Goal: Transaction & Acquisition: Purchase product/service

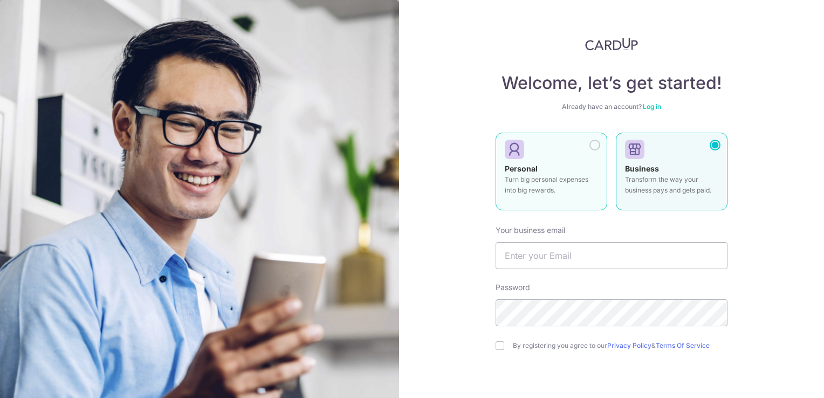
click at [594, 146] on div at bounding box center [595, 145] width 11 height 11
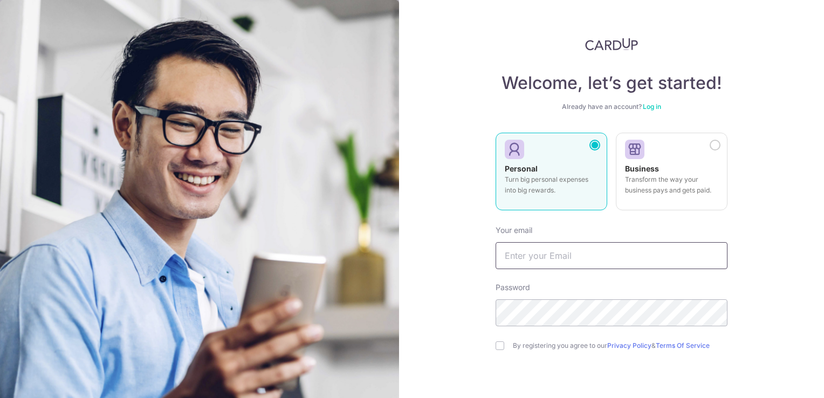
click at [544, 262] on input "text" at bounding box center [612, 255] width 232 height 27
type input "joashlovesallblacks@gmail.com"
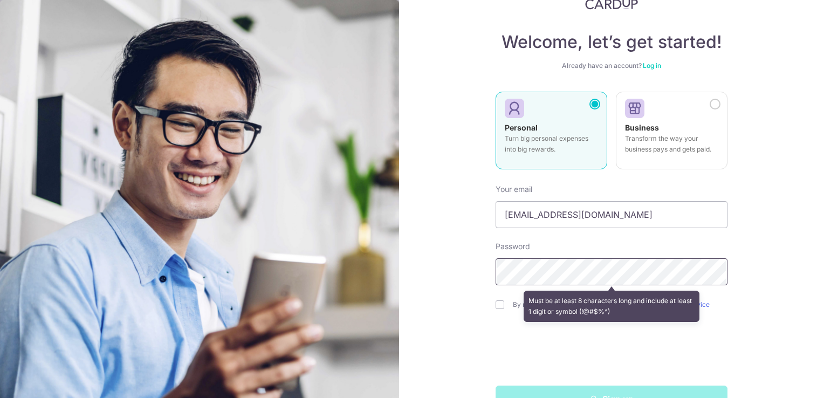
scroll to position [43, 0]
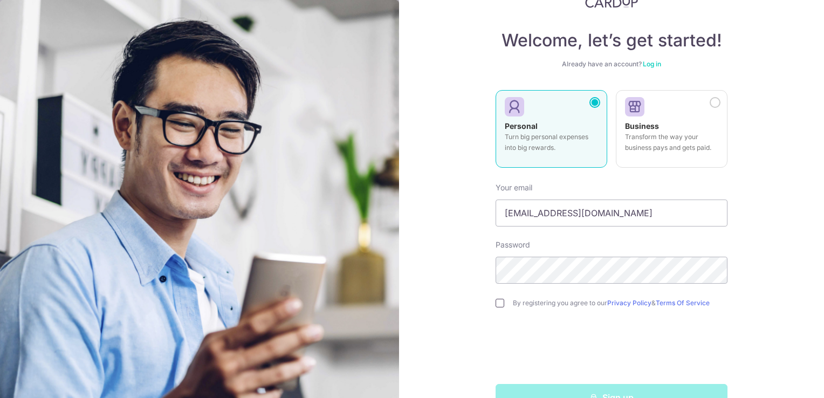
click at [496, 306] on input "checkbox" at bounding box center [500, 303] width 9 height 9
checkbox input "true"
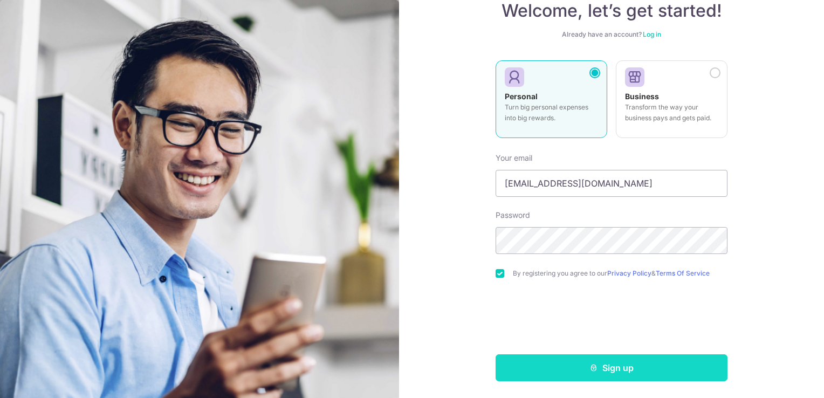
click at [509, 360] on button "Sign up" at bounding box center [612, 367] width 232 height 27
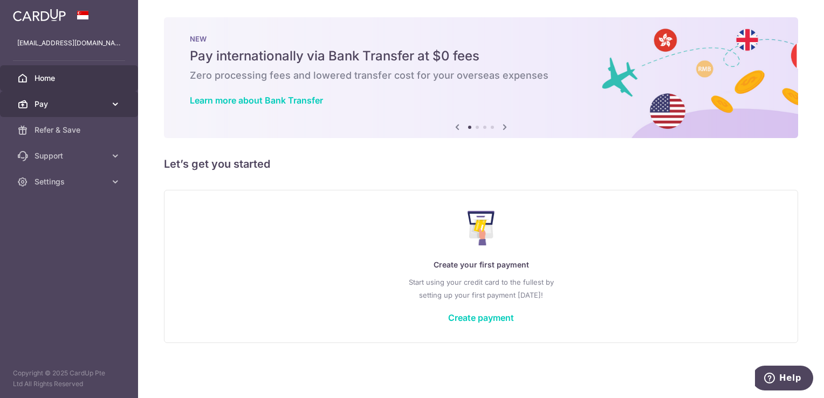
click at [108, 103] on link "Pay" at bounding box center [69, 104] width 138 height 26
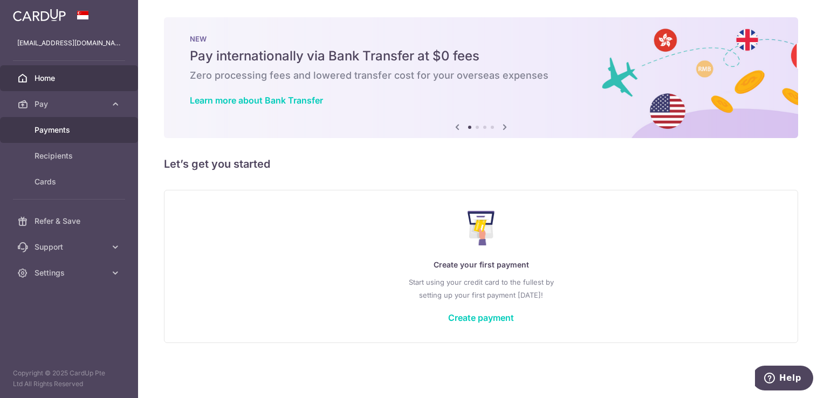
click at [61, 128] on span "Payments" at bounding box center [70, 130] width 71 height 11
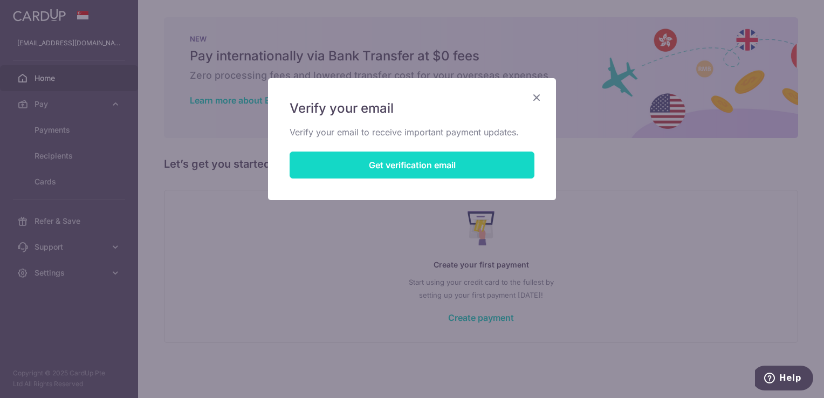
click at [351, 169] on button "Get verification email" at bounding box center [412, 165] width 245 height 27
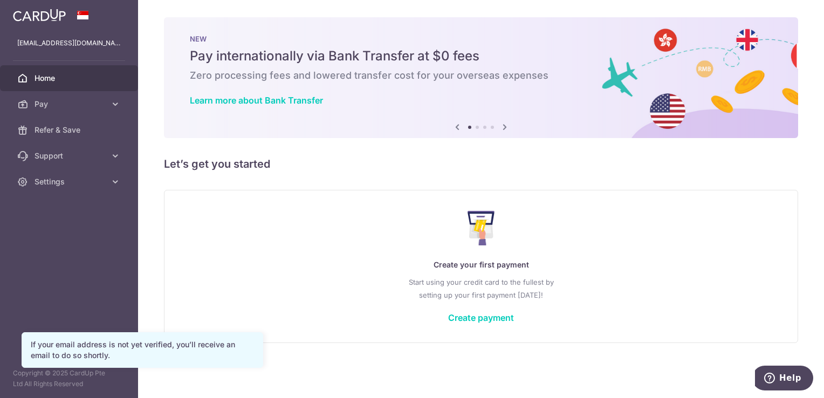
click at [105, 101] on span "Pay" at bounding box center [70, 104] width 71 height 11
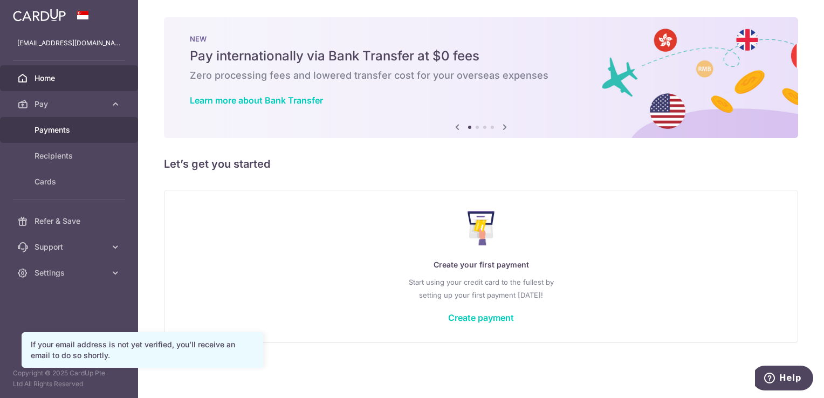
click at [91, 128] on span "Payments" at bounding box center [70, 130] width 71 height 11
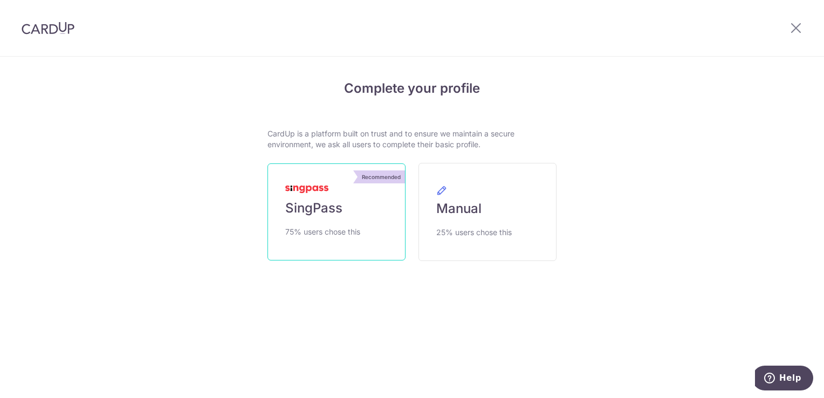
click at [361, 211] on link "Recommended SingPass 75% users chose this" at bounding box center [337, 211] width 138 height 97
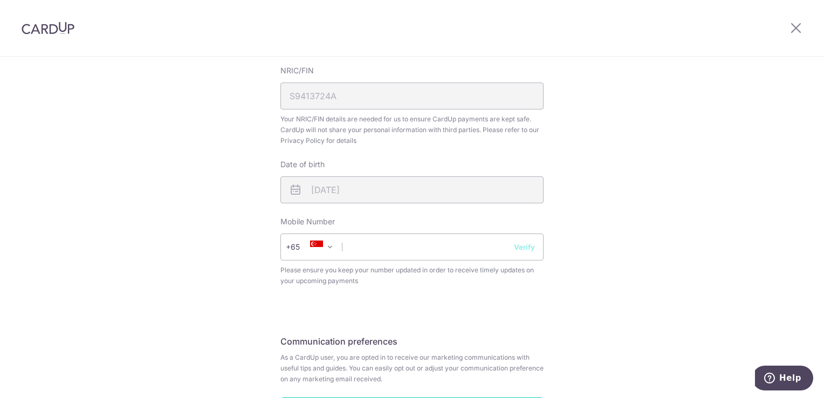
scroll to position [318, 0]
click at [415, 229] on div "Mobile Number +376 +971 +93 +1268 +1264 +355 +374 +244 +0 +54 +1684 +43 +61 +29…" at bounding box center [411, 248] width 263 height 70
click at [412, 236] on input "text" at bounding box center [411, 243] width 263 height 27
type input "98221906"
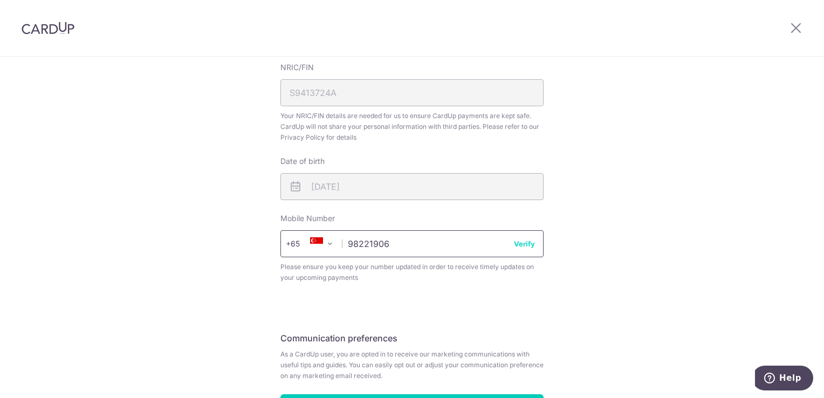
scroll to position [400, 0]
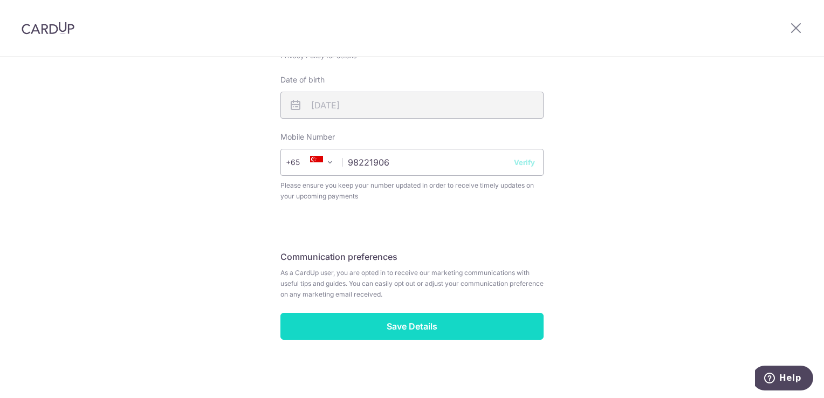
click at [405, 323] on input "Save Details" at bounding box center [411, 326] width 263 height 27
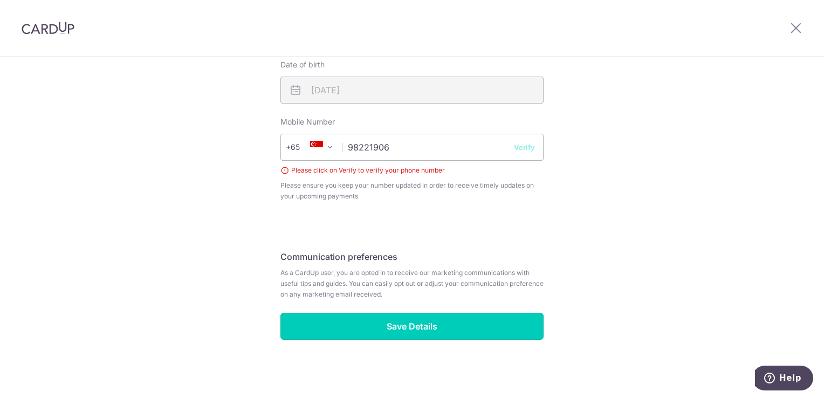
click at [405, 323] on input "Save Details" at bounding box center [411, 326] width 263 height 27
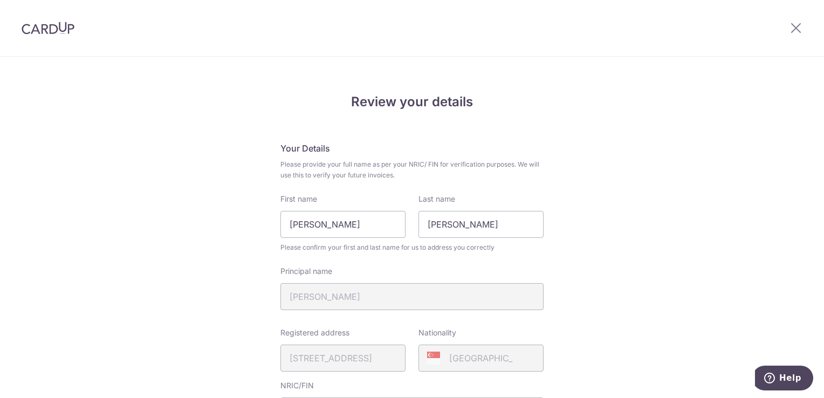
scroll to position [415, 0]
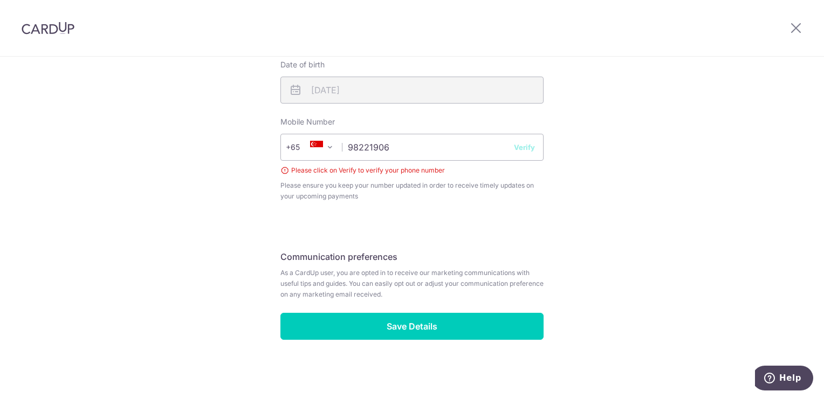
click at [518, 146] on button "Verify" at bounding box center [524, 147] width 21 height 11
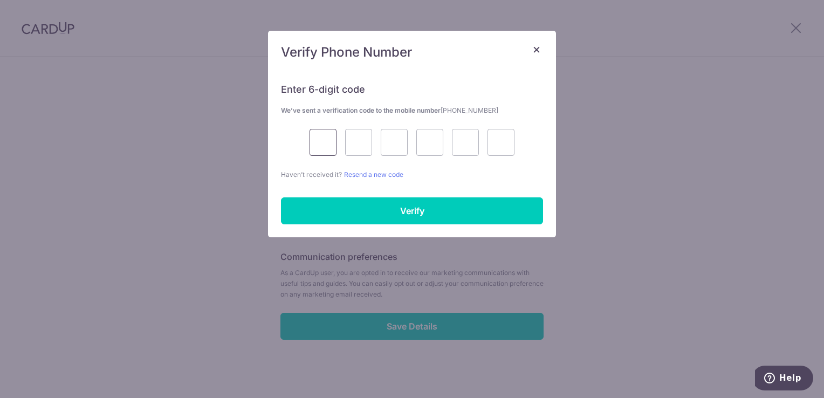
click at [323, 146] on input "text" at bounding box center [323, 142] width 27 height 27
type input "6"
type input "3"
type input "4"
type input "6"
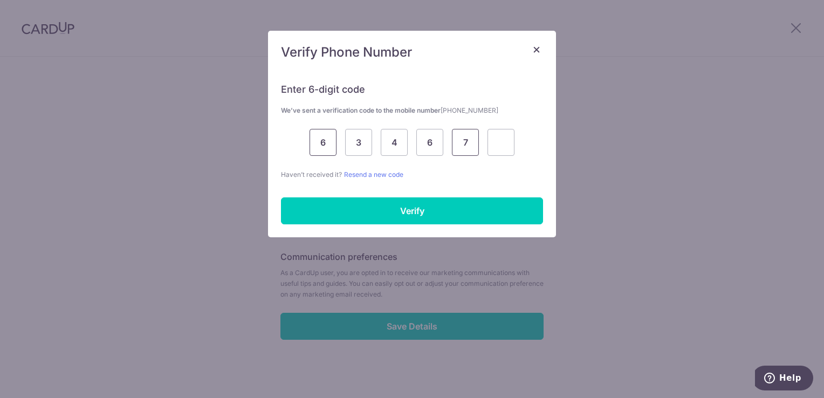
type input "7"
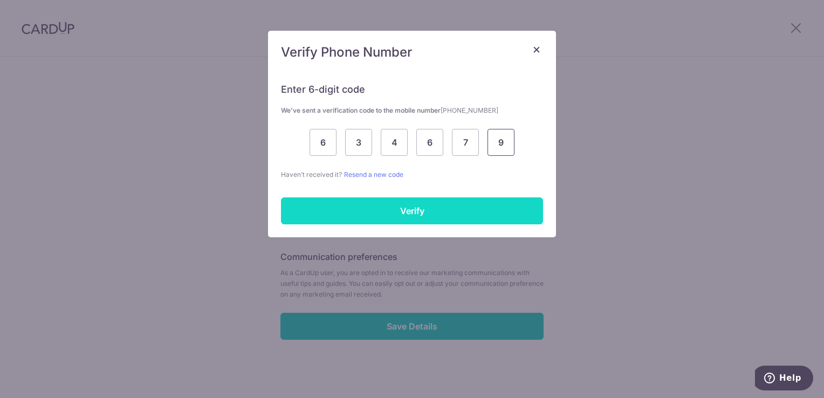
type input "9"
click at [315, 216] on input "Verify" at bounding box center [412, 210] width 262 height 27
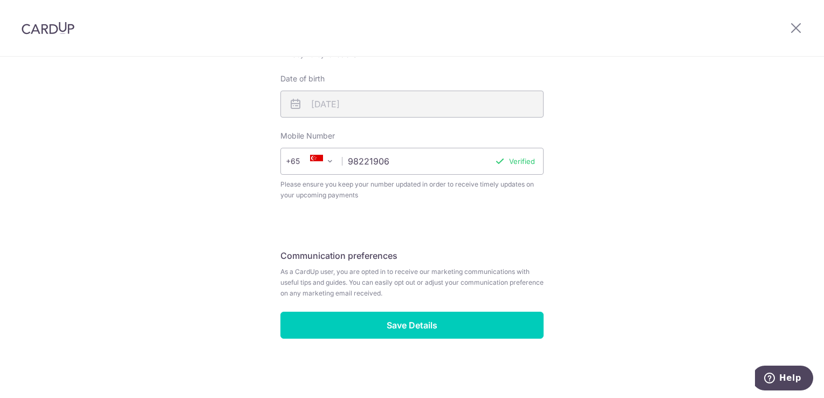
scroll to position [400, 0]
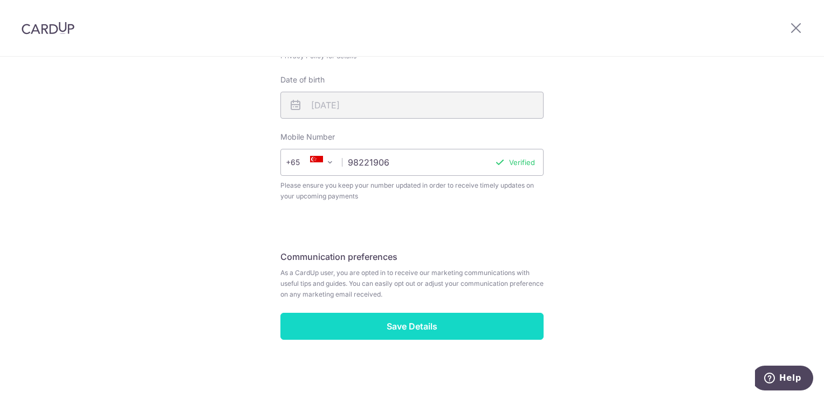
click at [412, 326] on input "Save Details" at bounding box center [411, 326] width 263 height 27
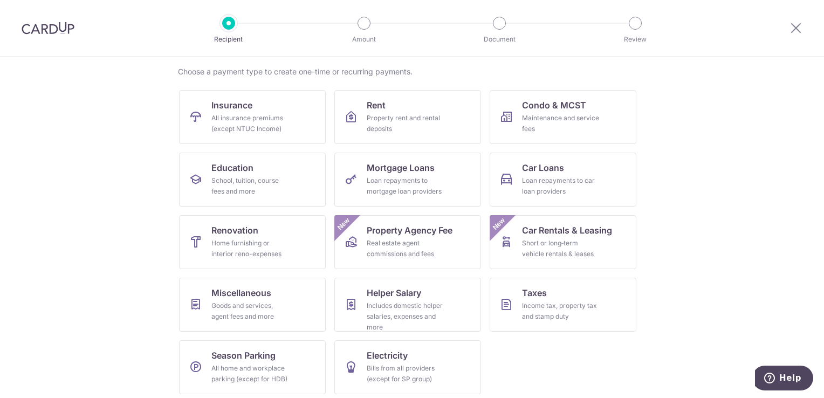
scroll to position [84, 0]
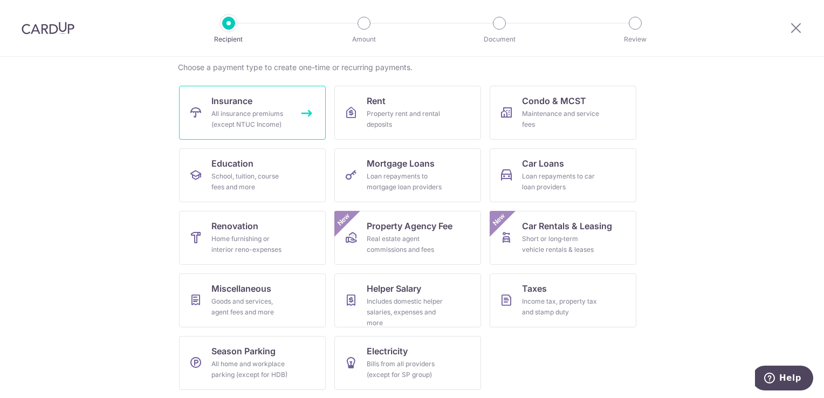
click at [260, 114] on div "All insurance premiums (except NTUC Income)" at bounding box center [250, 119] width 78 height 22
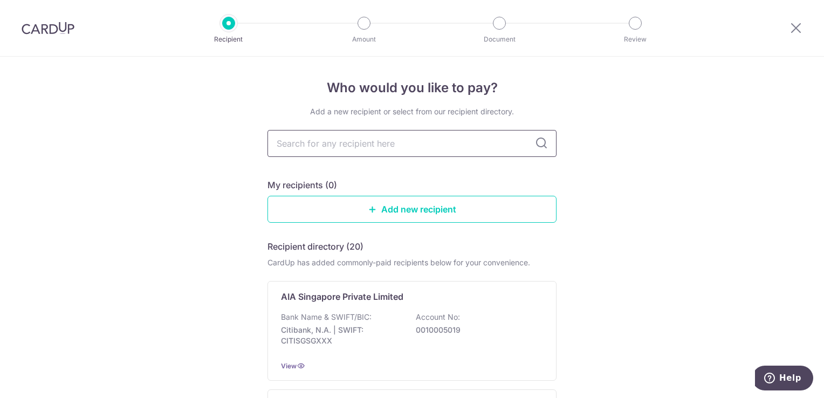
click at [372, 149] on input "text" at bounding box center [412, 143] width 289 height 27
click at [463, 135] on input "text" at bounding box center [412, 143] width 289 height 27
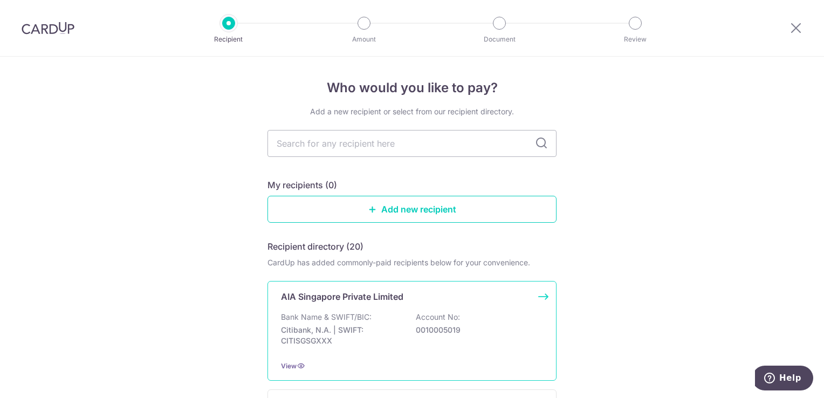
click at [353, 308] on div "AIA Singapore Private Limited Bank Name & SWIFT/BIC: Citibank, N.A. | SWIFT: CI…" at bounding box center [412, 331] width 289 height 100
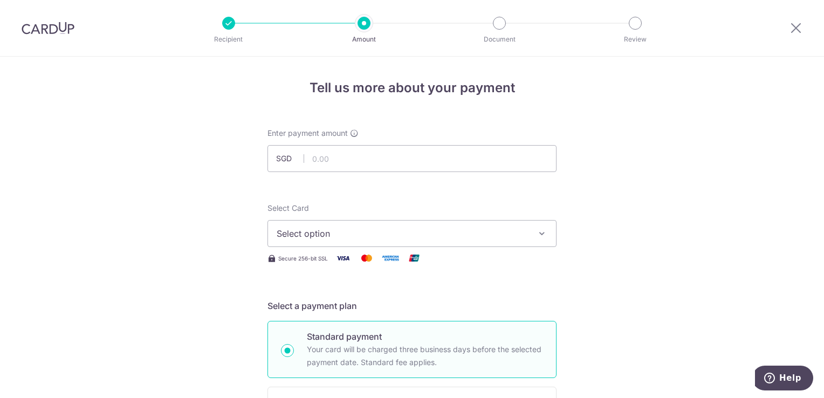
click at [544, 236] on icon "button" at bounding box center [542, 233] width 11 height 11
click at [795, 25] on icon at bounding box center [796, 27] width 13 height 13
